Goal: Task Accomplishment & Management: Manage account settings

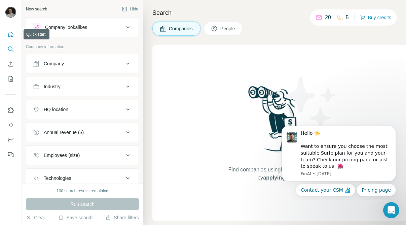
click at [10, 34] on icon "Quick start" at bounding box center [10, 34] width 7 height 7
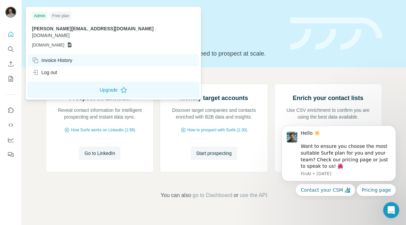
click at [54, 57] on div "Invoice History" at bounding box center [52, 60] width 40 height 7
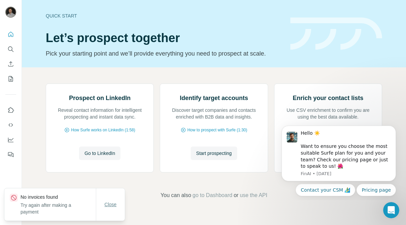
click at [113, 203] on span "Close" at bounding box center [111, 204] width 12 height 7
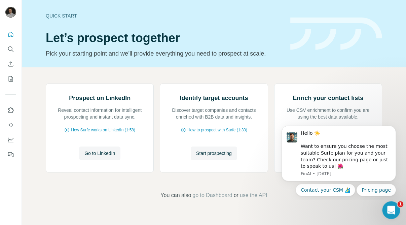
click at [391, 213] on icon "Open Intercom Messenger" at bounding box center [390, 209] width 11 height 11
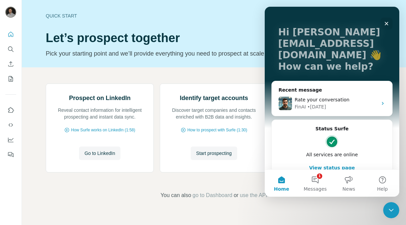
scroll to position [47, 0]
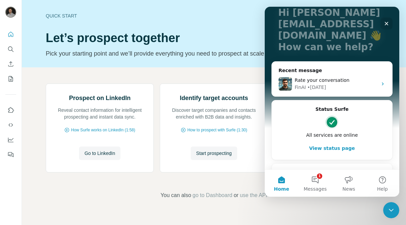
click at [301, 176] on div "AI Agent and team can help" at bounding box center [328, 179] width 99 height 7
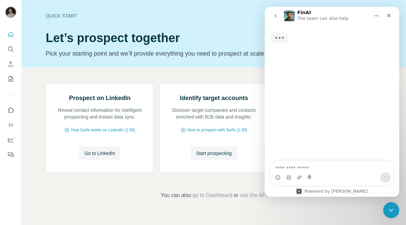
scroll to position [0, 0]
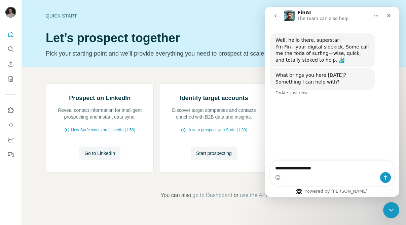
type textarea "**********"
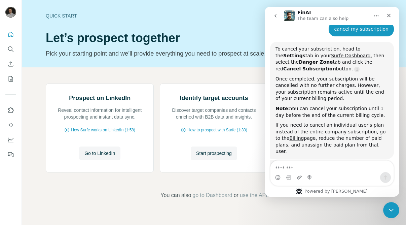
scroll to position [86, 0]
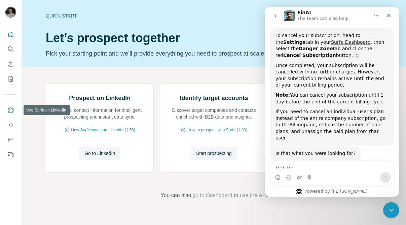
click at [11, 111] on icon "Use Surfe on LinkedIn" at bounding box center [10, 110] width 7 height 7
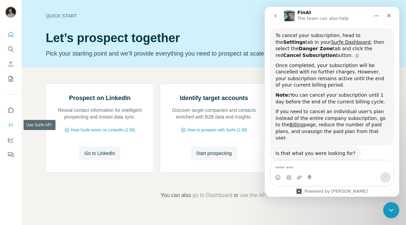
click at [13, 123] on icon "Use Surfe API" at bounding box center [10, 125] width 7 height 7
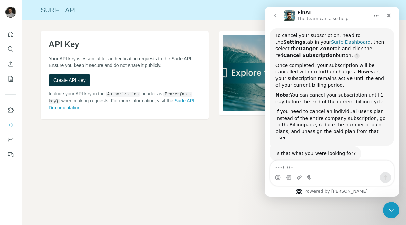
click at [331, 40] on link "Surfe Dashboard" at bounding box center [350, 41] width 39 height 5
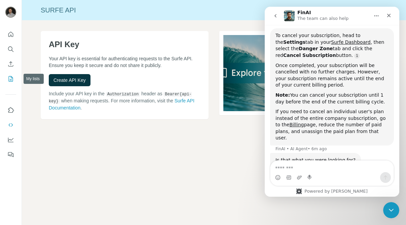
click at [14, 77] on icon "My lists" at bounding box center [10, 78] width 7 height 7
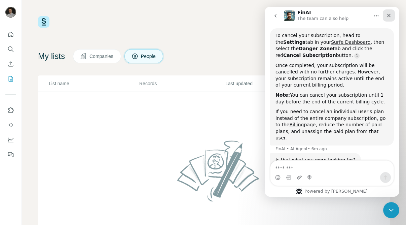
click at [387, 16] on icon "Close" at bounding box center [389, 15] width 5 height 5
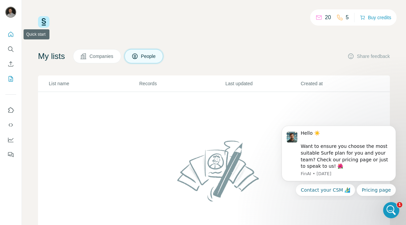
click at [12, 32] on icon "Quick start" at bounding box center [10, 34] width 7 height 7
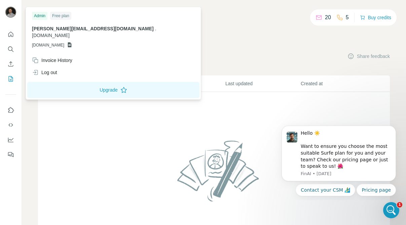
click at [12, 11] on img at bounding box center [10, 12] width 11 height 11
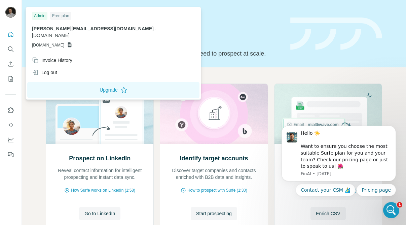
click at [12, 11] on img at bounding box center [10, 12] width 11 height 11
click at [8, 35] on icon "Quick start" at bounding box center [10, 34] width 5 height 5
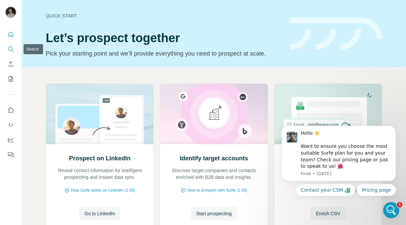
click at [14, 53] on button "Search" at bounding box center [10, 49] width 11 height 12
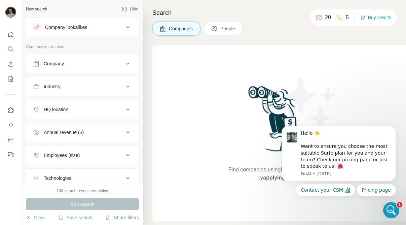
click at [99, 32] on button "Company lookalikes" at bounding box center [82, 27] width 112 height 16
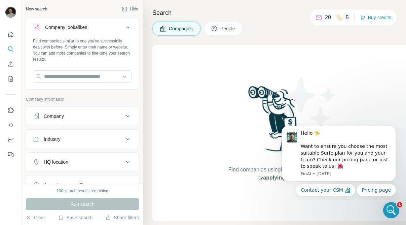
click at [99, 32] on button "Company lookalikes" at bounding box center [82, 28] width 112 height 19
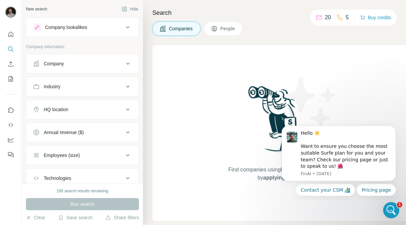
scroll to position [46, 0]
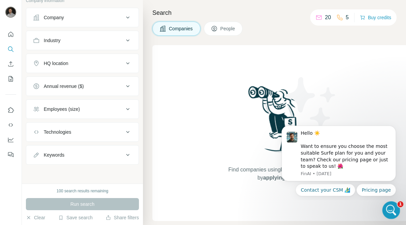
click at [396, 208] on div "Open Intercom Messenger" at bounding box center [391, 209] width 22 height 22
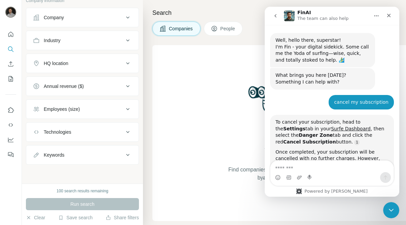
scroll to position [129, 0]
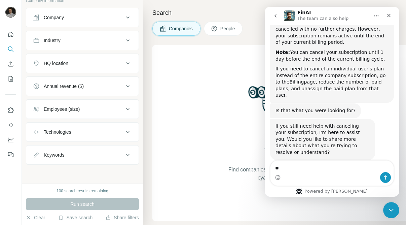
type textarea "*"
type textarea "**********"
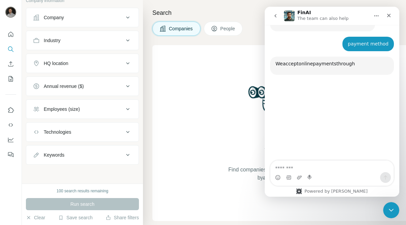
scroll to position [258, 0]
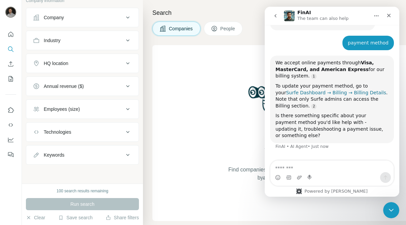
click at [319, 90] on link "Surfe Dashboard → Billing → Billing Details" at bounding box center [336, 92] width 100 height 5
